Goal: Use online tool/utility: Utilize a website feature to perform a specific function

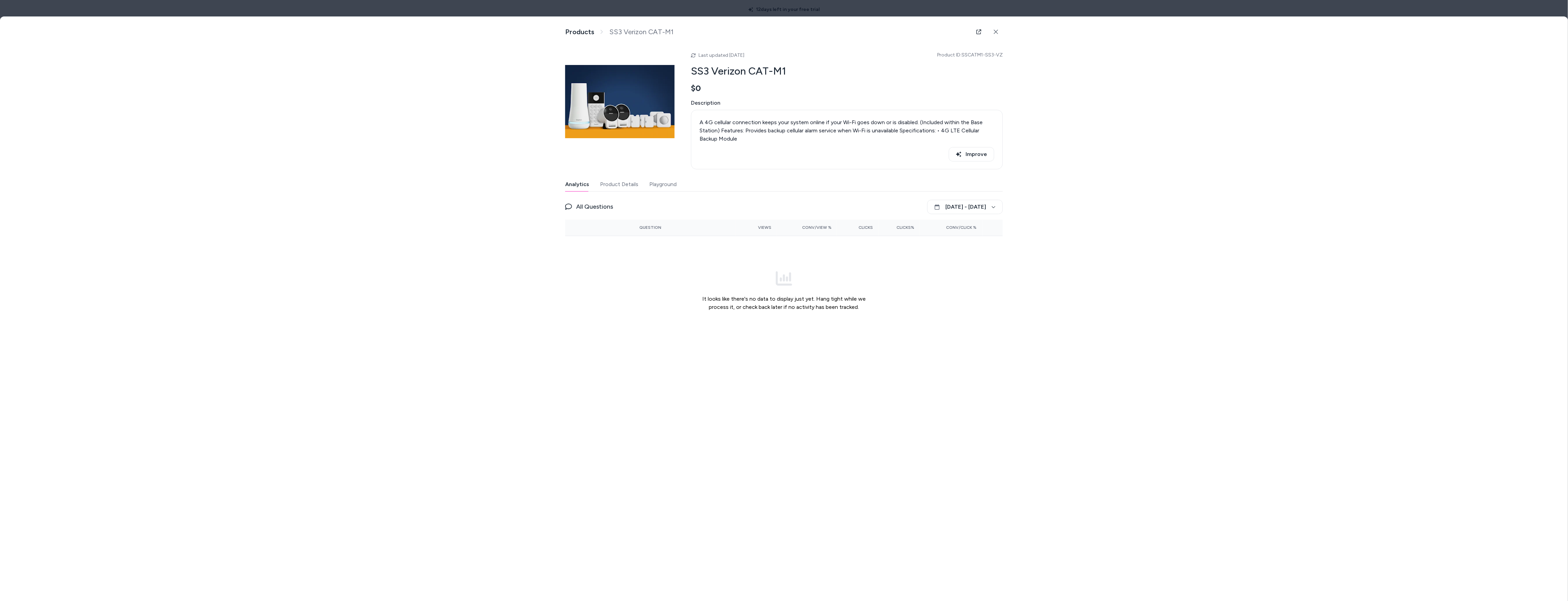
scroll to position [73, 0]
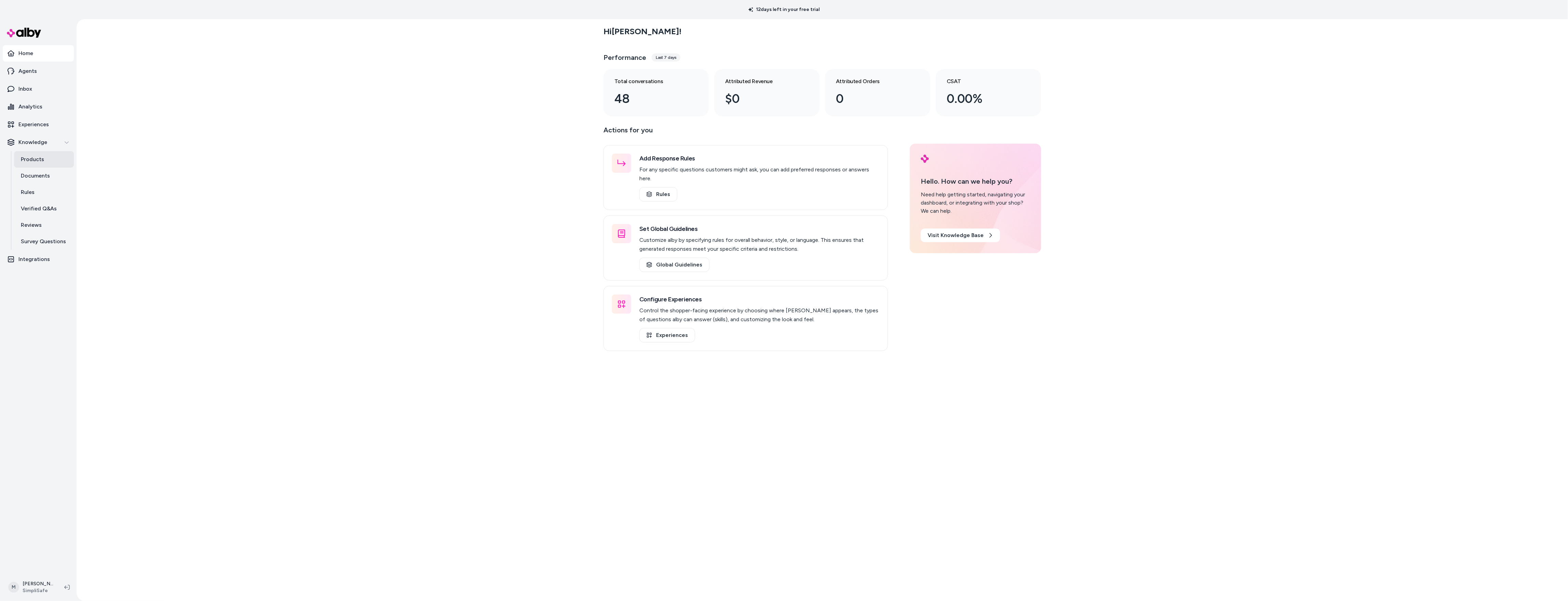
click at [45, 163] on link "Products" at bounding box center [44, 159] width 60 height 16
click at [28, 70] on p "Agents" at bounding box center [28, 71] width 18 height 9
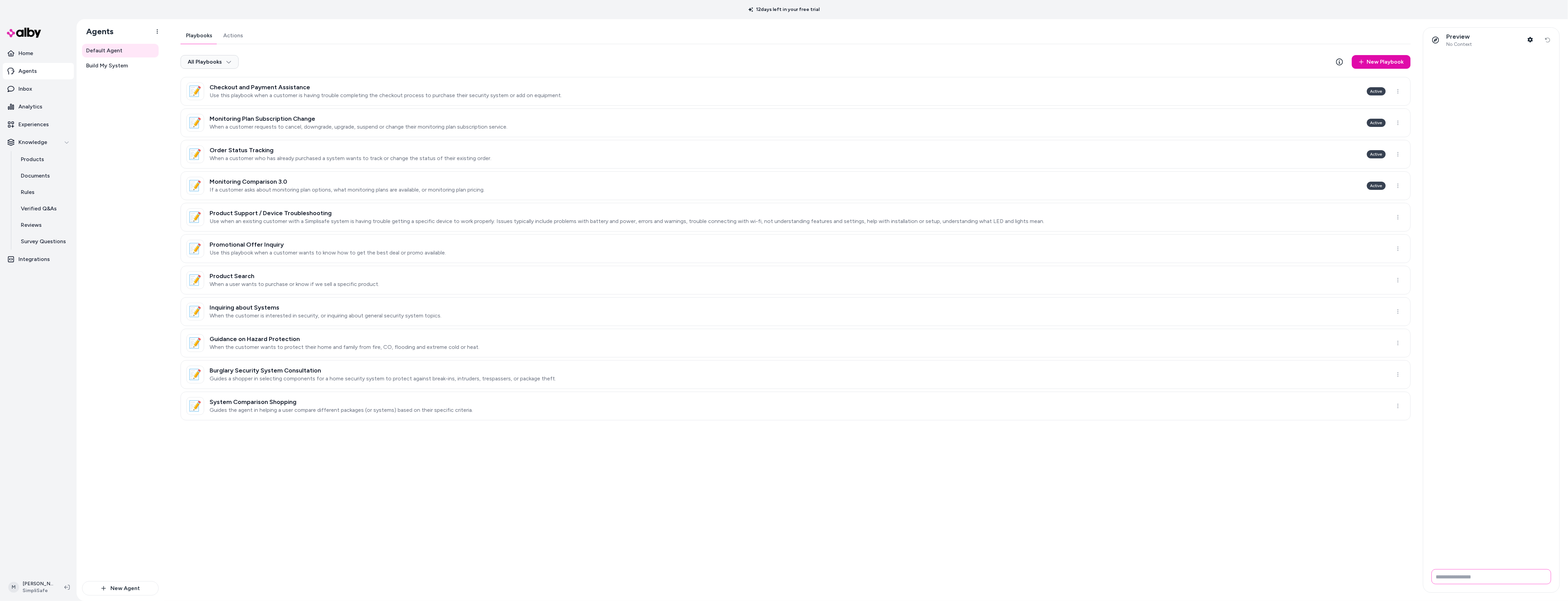
click at [1462, 578] on input "Write your prompt here" at bounding box center [1491, 576] width 120 height 15
type input "*"
type input "**********"
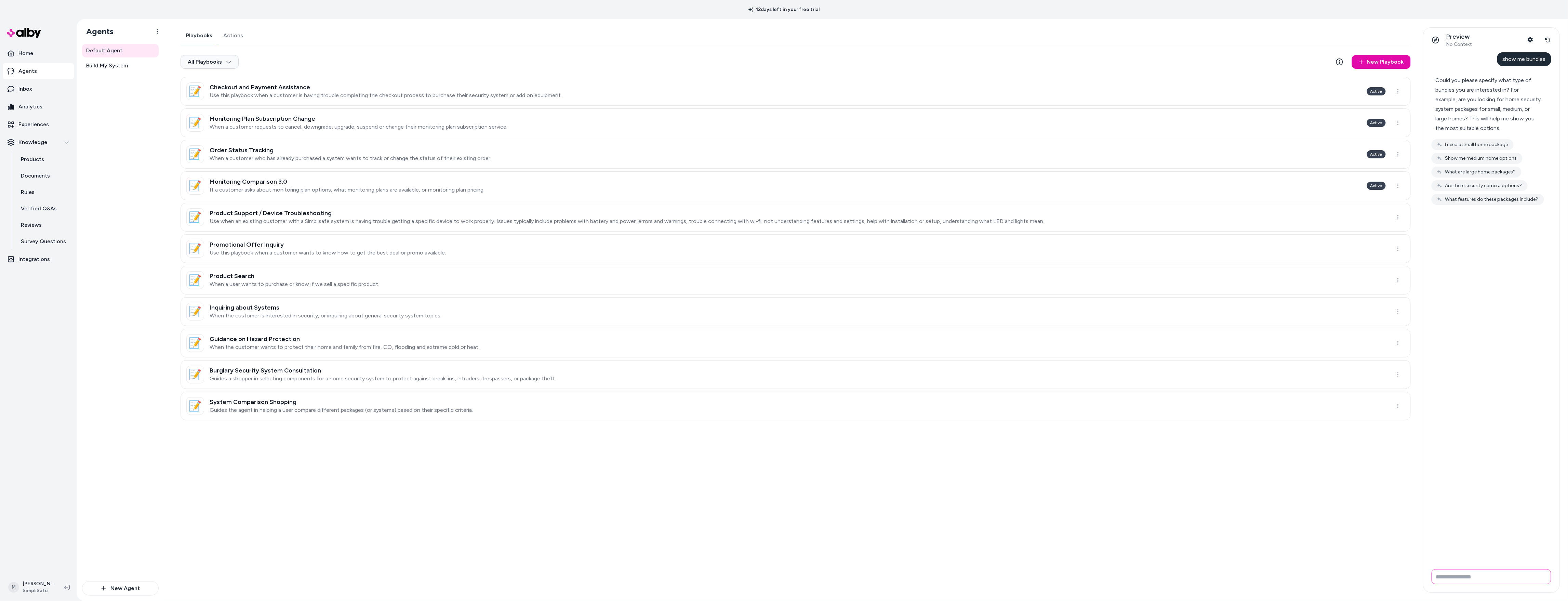
click at [1464, 575] on input "Write your prompt here" at bounding box center [1491, 576] width 120 height 15
click at [1452, 573] on input "Write your prompt here" at bounding box center [1491, 576] width 120 height 15
type input "**********"
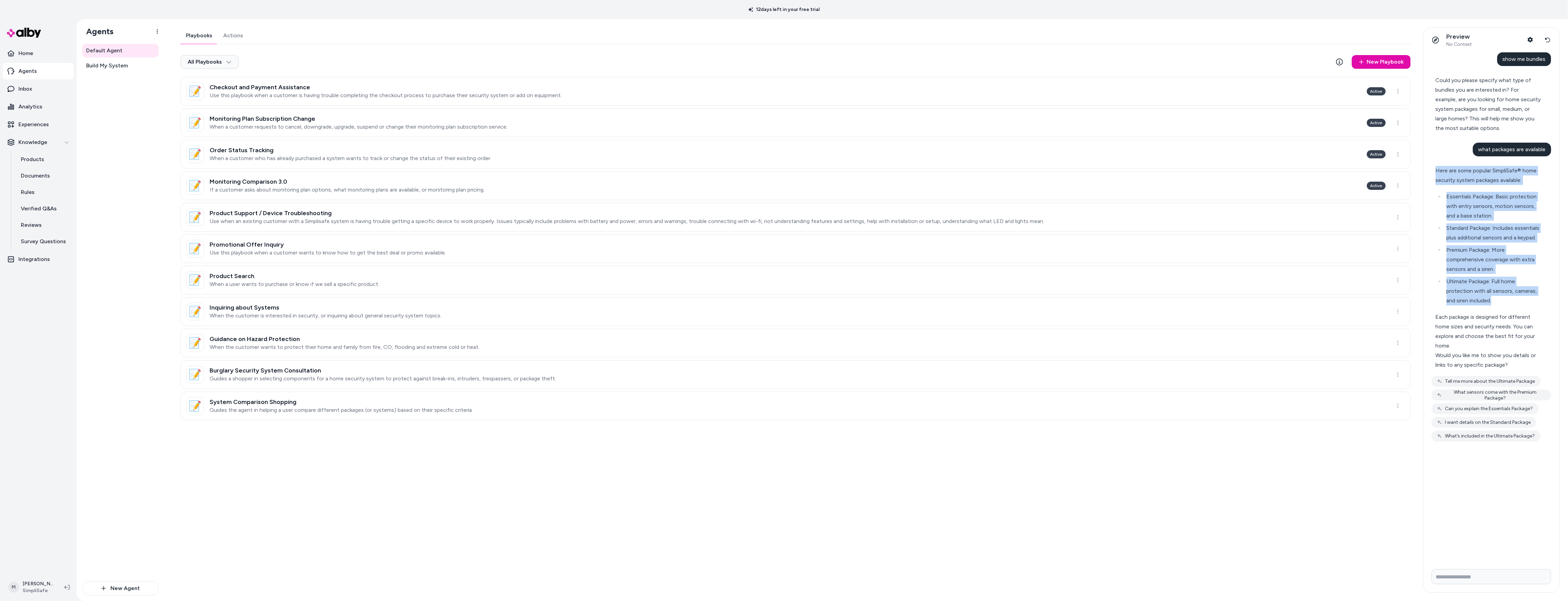
drag, startPoint x: 1435, startPoint y: 171, endPoint x: 1519, endPoint y: 299, distance: 153.1
click at [1519, 299] on div "Here are some popular SimpliSafe® home security system packages available: Esse…" at bounding box center [1488, 268] width 114 height 212
click at [1454, 268] on li "Premium Package: More comprehensive coverage with extra sensors and a siren." at bounding box center [1493, 259] width 97 height 28
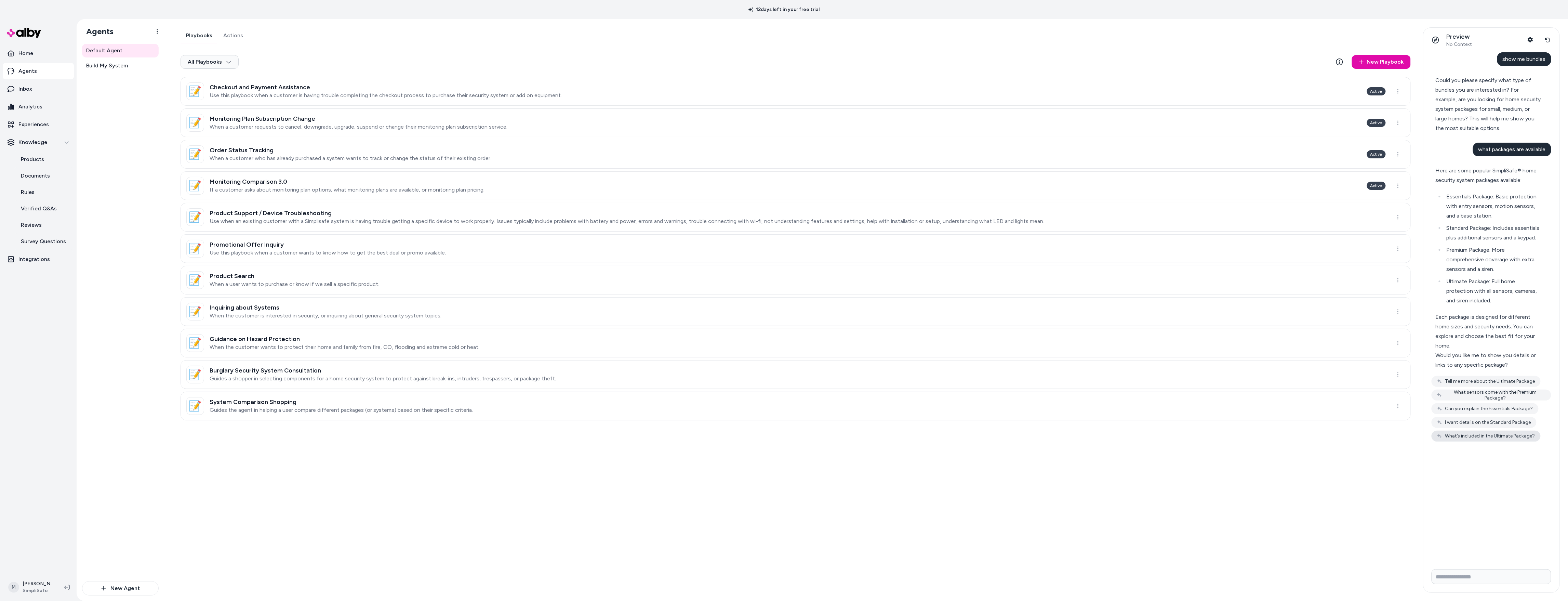
click at [1518, 433] on button "What’s included in the Ultimate Package?" at bounding box center [1486, 435] width 109 height 11
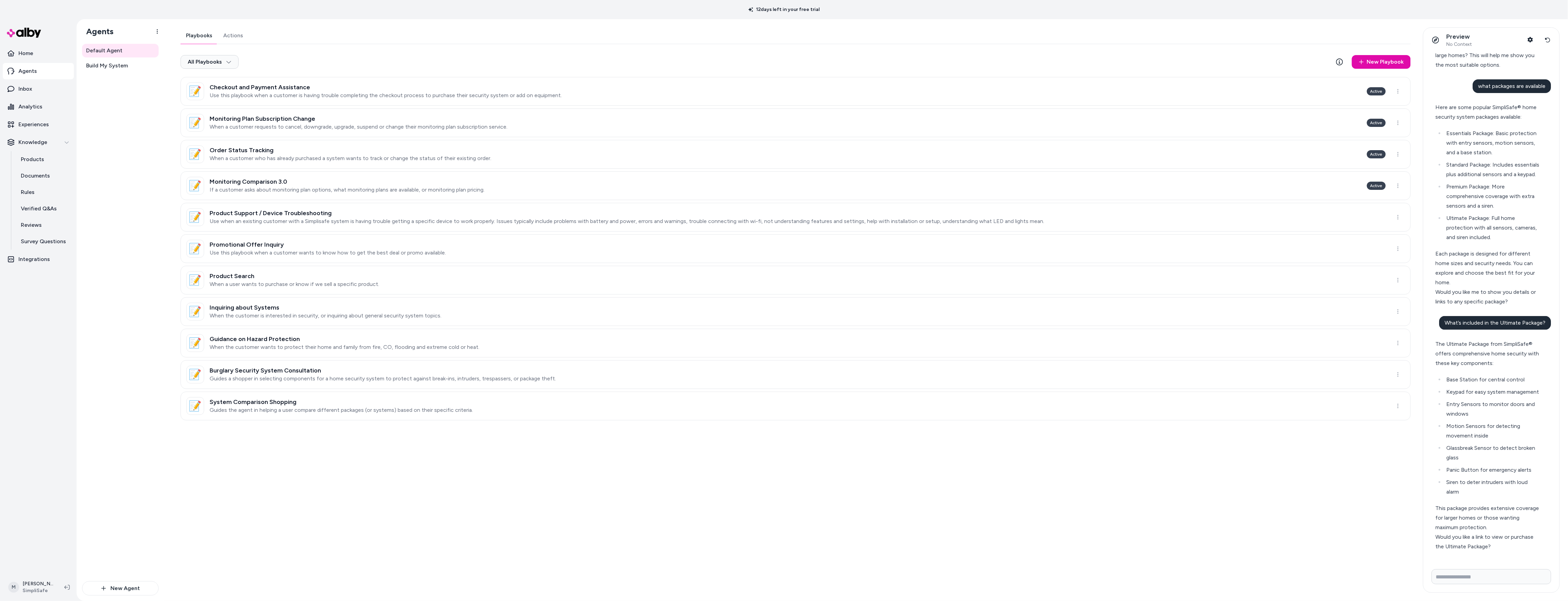
scroll to position [84, 0]
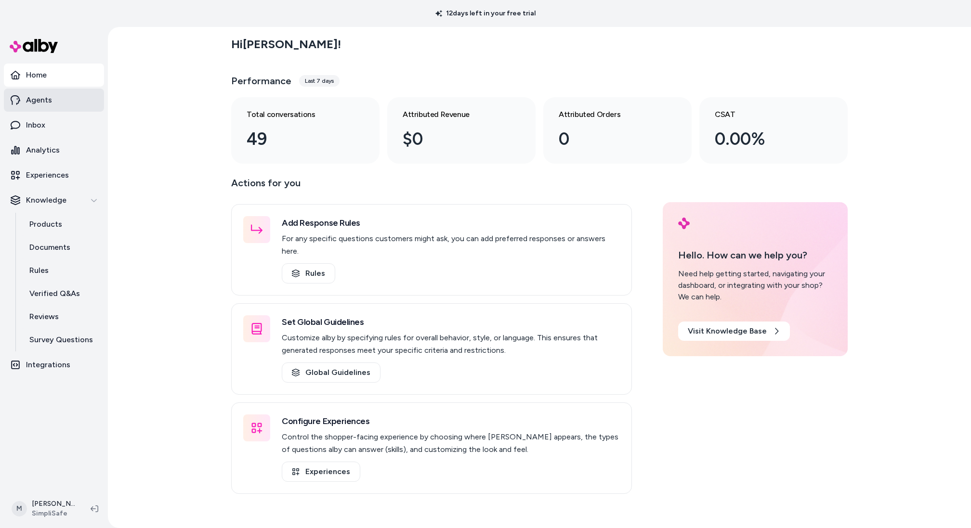
click at [54, 104] on link "Agents" at bounding box center [54, 100] width 100 height 23
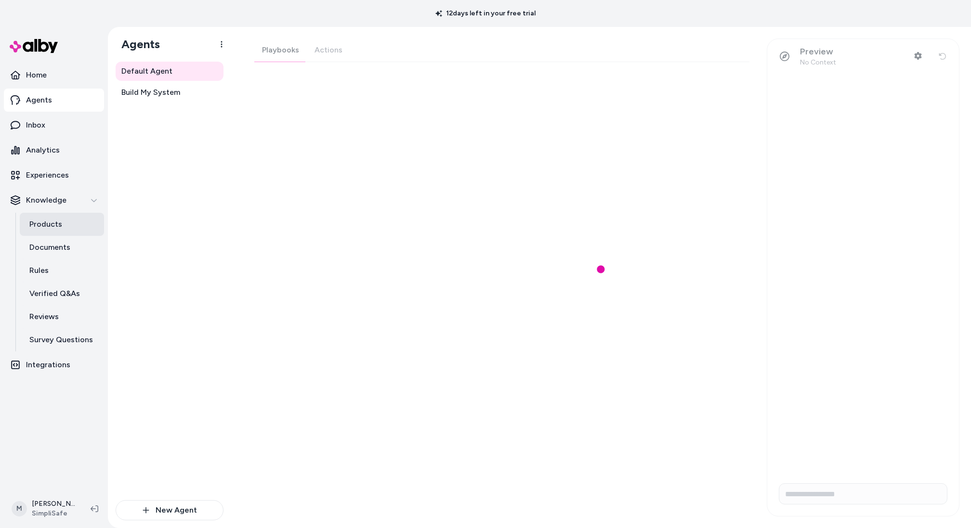
click at [77, 228] on link "Products" at bounding box center [62, 224] width 84 height 23
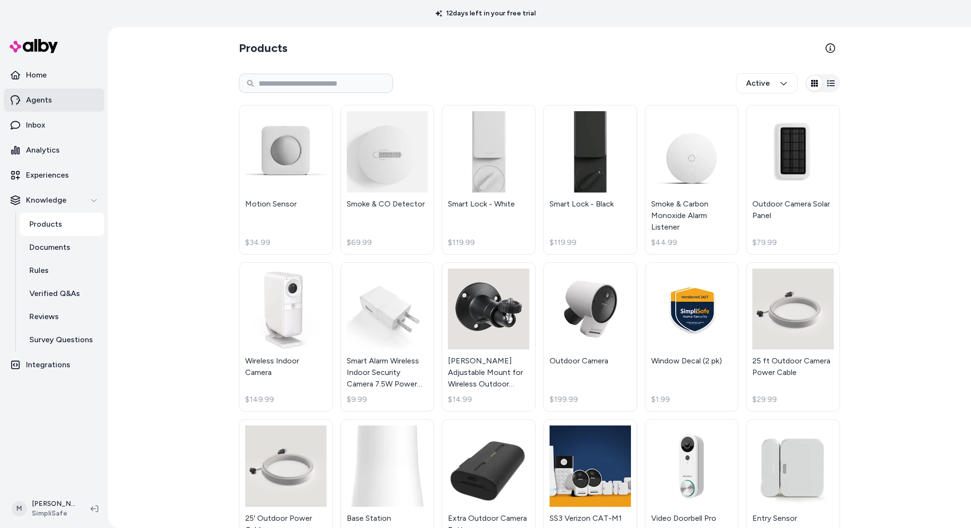
click at [39, 104] on p "Agents" at bounding box center [39, 100] width 26 height 12
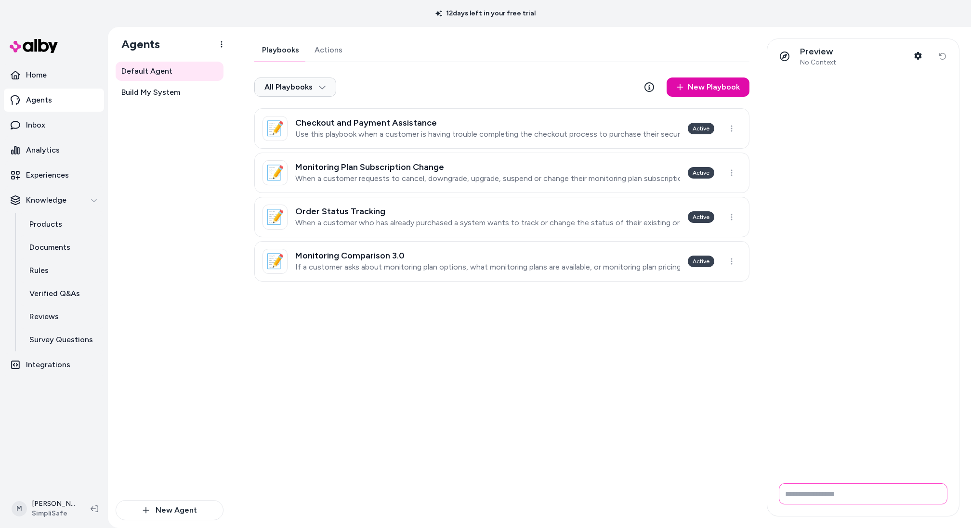
click at [815, 496] on input "Write your prompt here" at bounding box center [863, 493] width 169 height 21
type input "*"
type input "**********"
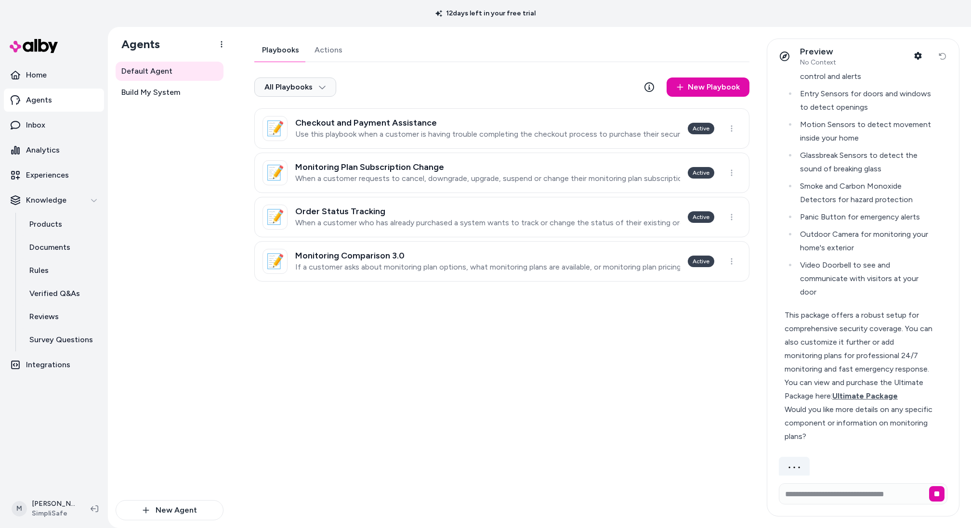
scroll to position [139, 0]
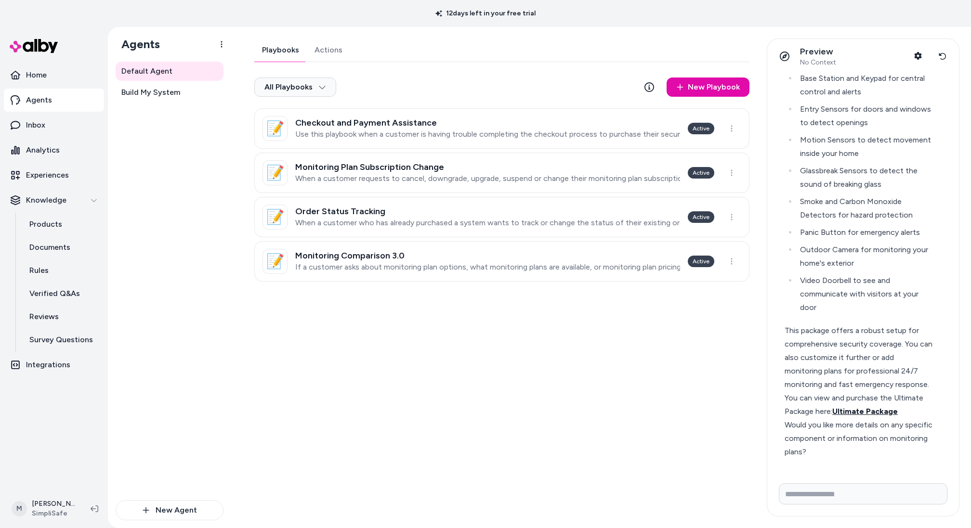
click at [885, 409] on span "Ultimate Package" at bounding box center [864, 411] width 65 height 9
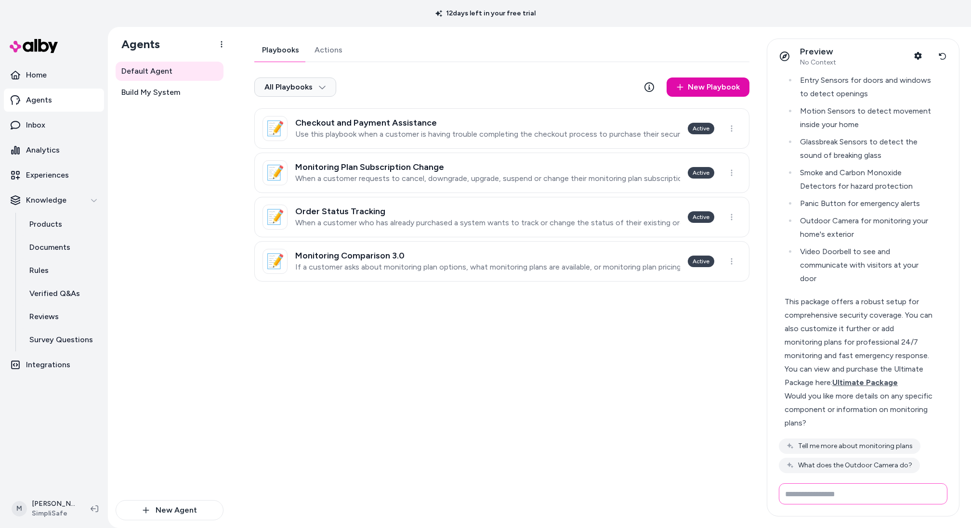
click at [895, 490] on input "Write your prompt here" at bounding box center [863, 493] width 169 height 21
type input "**********"
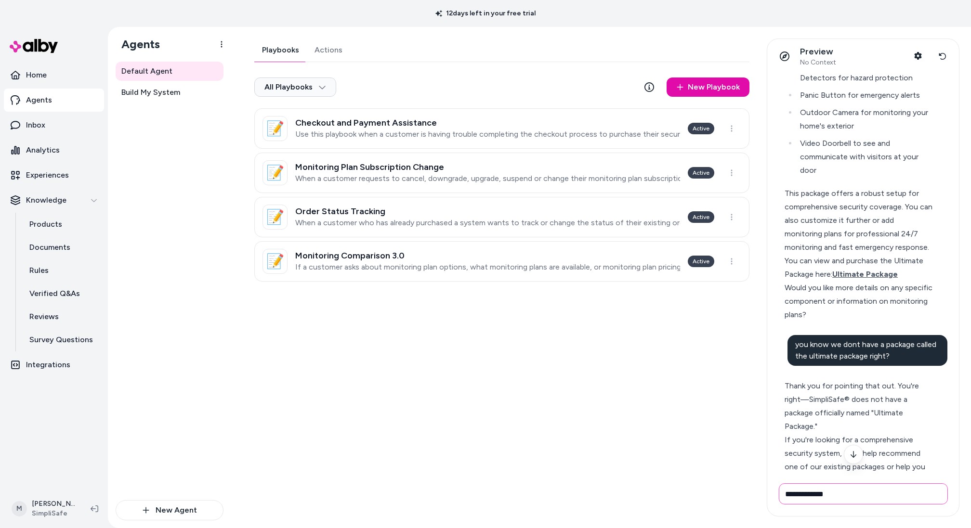
scroll to position [205, 0]
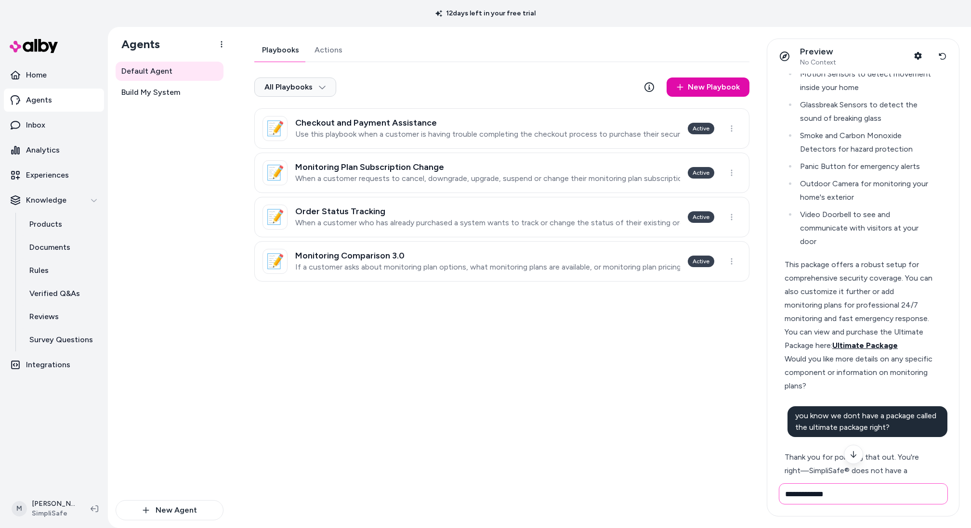
type input "**********"
click at [856, 345] on span "Ultimate Package" at bounding box center [864, 345] width 65 height 9
